Goal: Information Seeking & Learning: Compare options

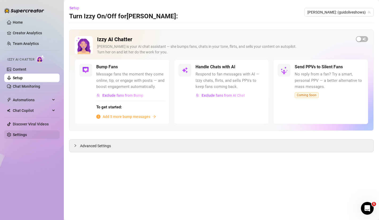
click at [18, 133] on link "Settings" at bounding box center [20, 135] width 14 height 4
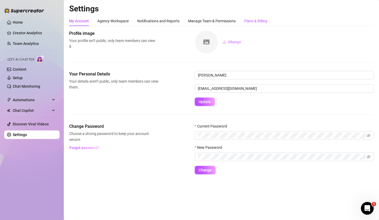
click at [251, 22] on div "Plans & Billing" at bounding box center [255, 21] width 23 height 6
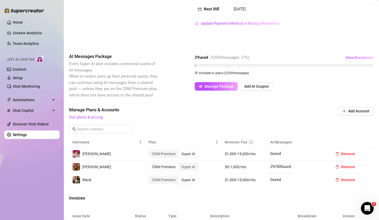
scroll to position [146, 0]
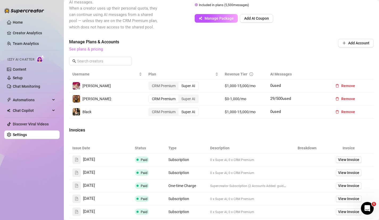
click at [93, 51] on link "See plans & pricing" at bounding box center [86, 49] width 34 height 5
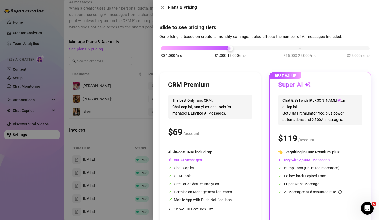
scroll to position [15, 0]
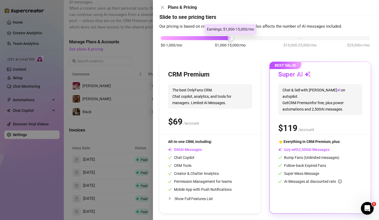
drag, startPoint x: 229, startPoint y: 39, endPoint x: 202, endPoint y: 39, distance: 27.4
click at [202, 38] on div "$0-1,000/mo $1,000-15,000/mo $15,000-25,000/mo $25,000+/mo" at bounding box center [265, 36] width 209 height 3
click at [142, 47] on div at bounding box center [189, 110] width 379 height 220
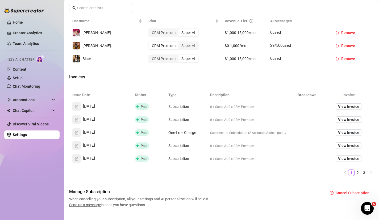
scroll to position [200, 0]
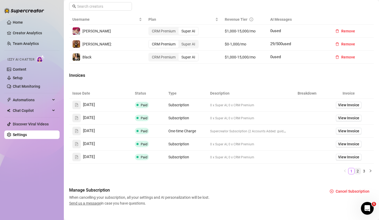
click at [360, 171] on link "2" at bounding box center [358, 171] width 6 height 6
click at [364, 173] on link "3" at bounding box center [364, 171] width 6 height 6
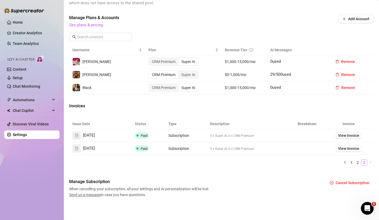
scroll to position [170, 0]
click at [355, 164] on li "1" at bounding box center [351, 163] width 6 height 6
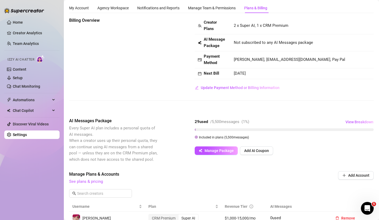
scroll to position [0, 0]
